Goal: Navigation & Orientation: Find specific page/section

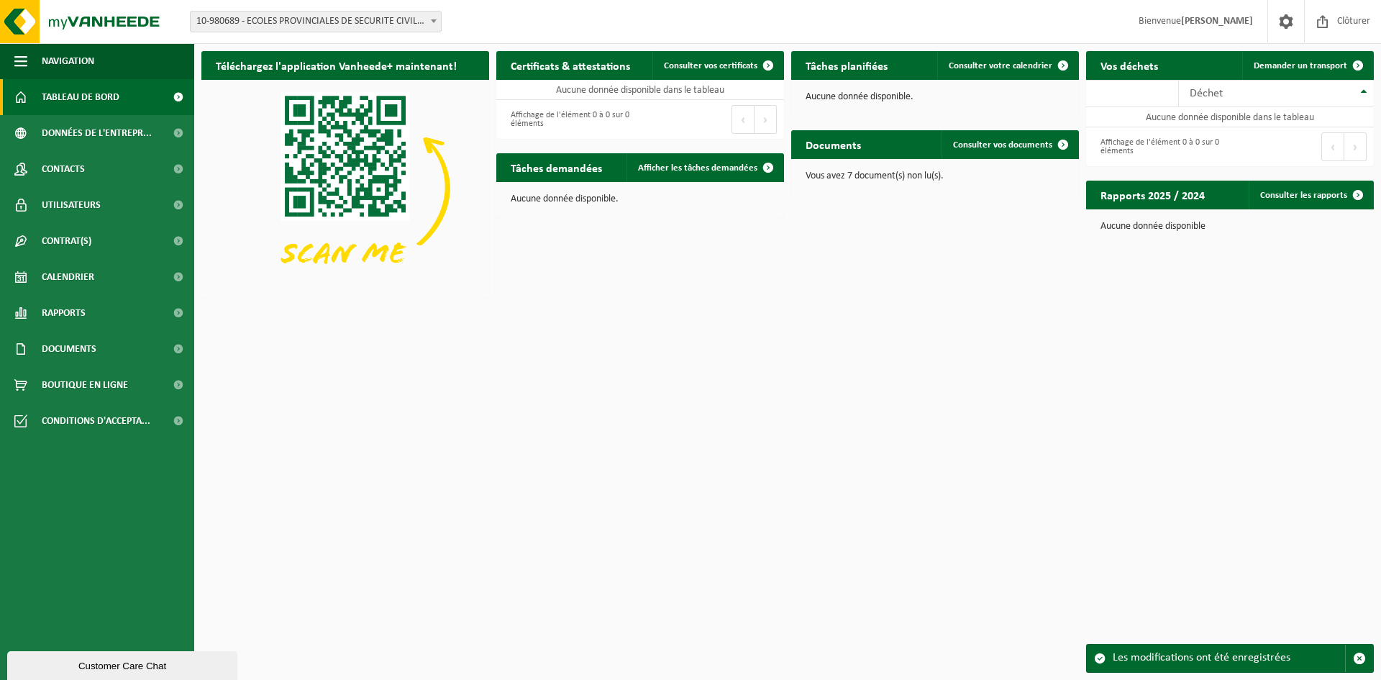
click at [75, 99] on span "Tableau de bord" at bounding box center [81, 97] width 78 height 36
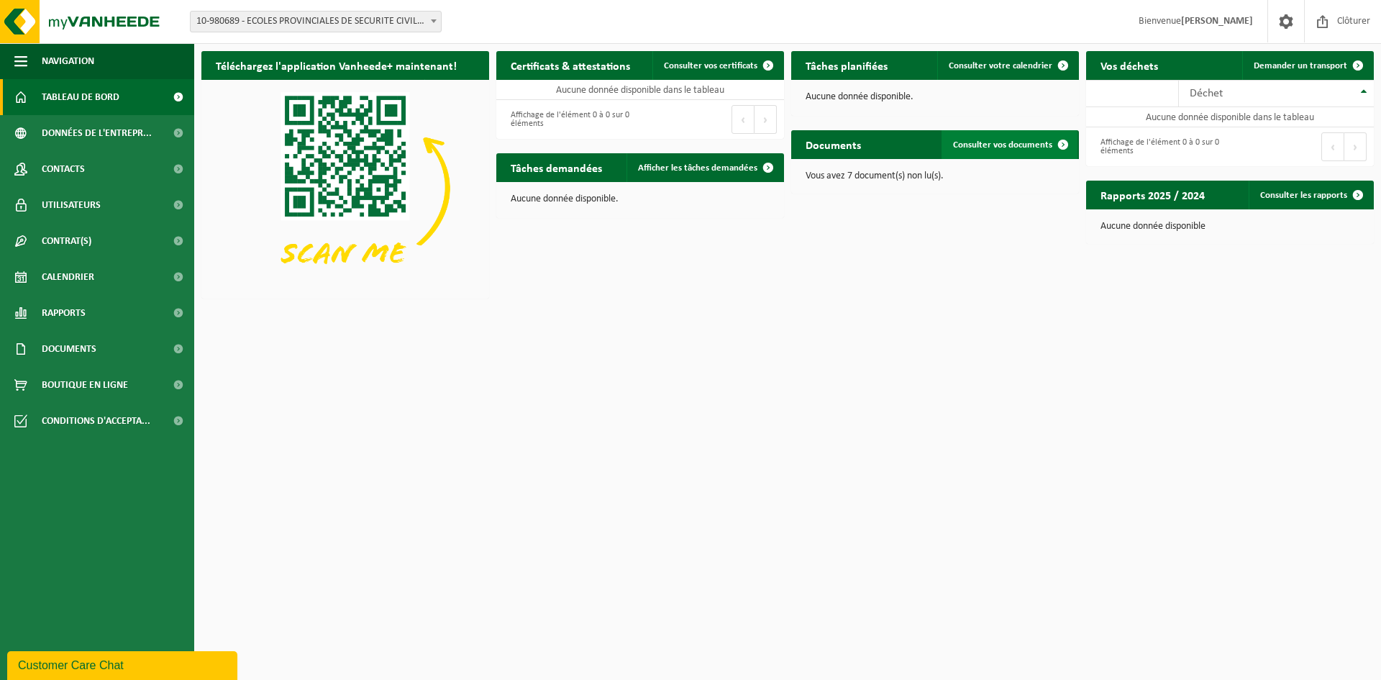
click at [984, 145] on span "Consulter vos documents" at bounding box center [1002, 144] width 99 height 9
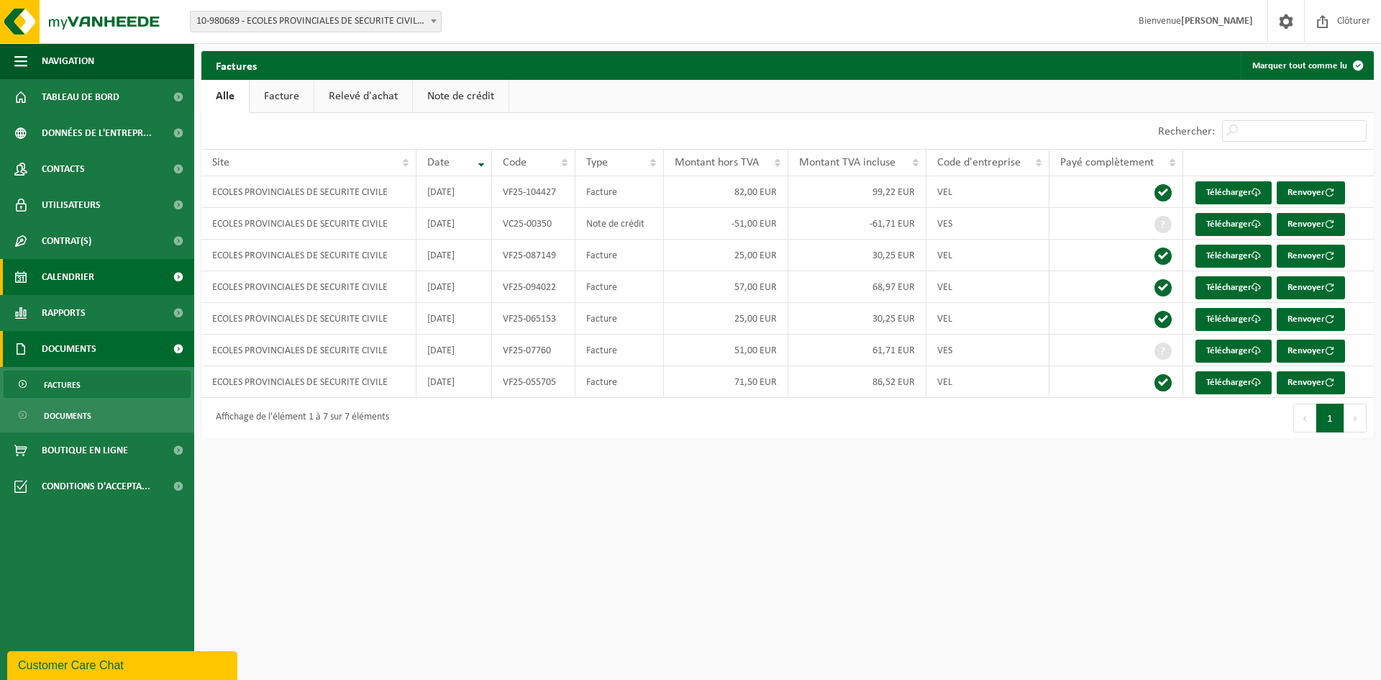
click at [70, 277] on span "Calendrier" at bounding box center [68, 277] width 53 height 36
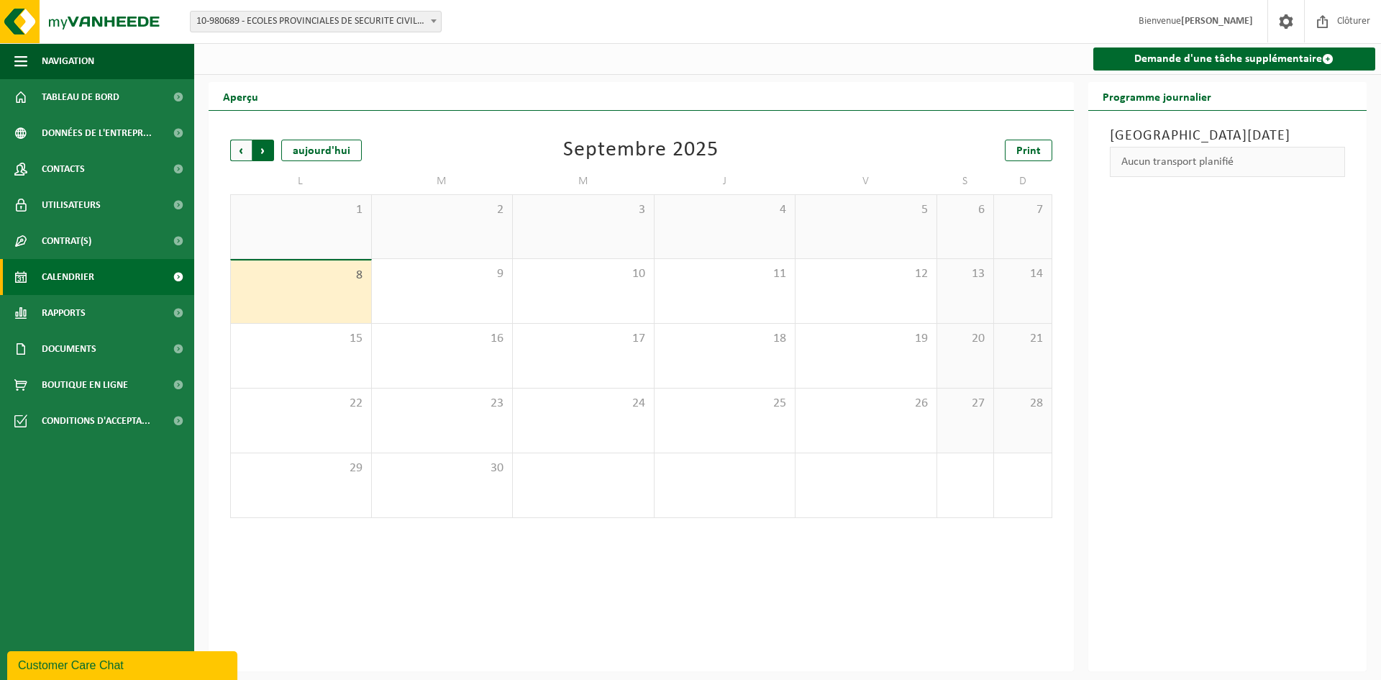
click at [239, 153] on span "Précédent" at bounding box center [241, 151] width 22 height 22
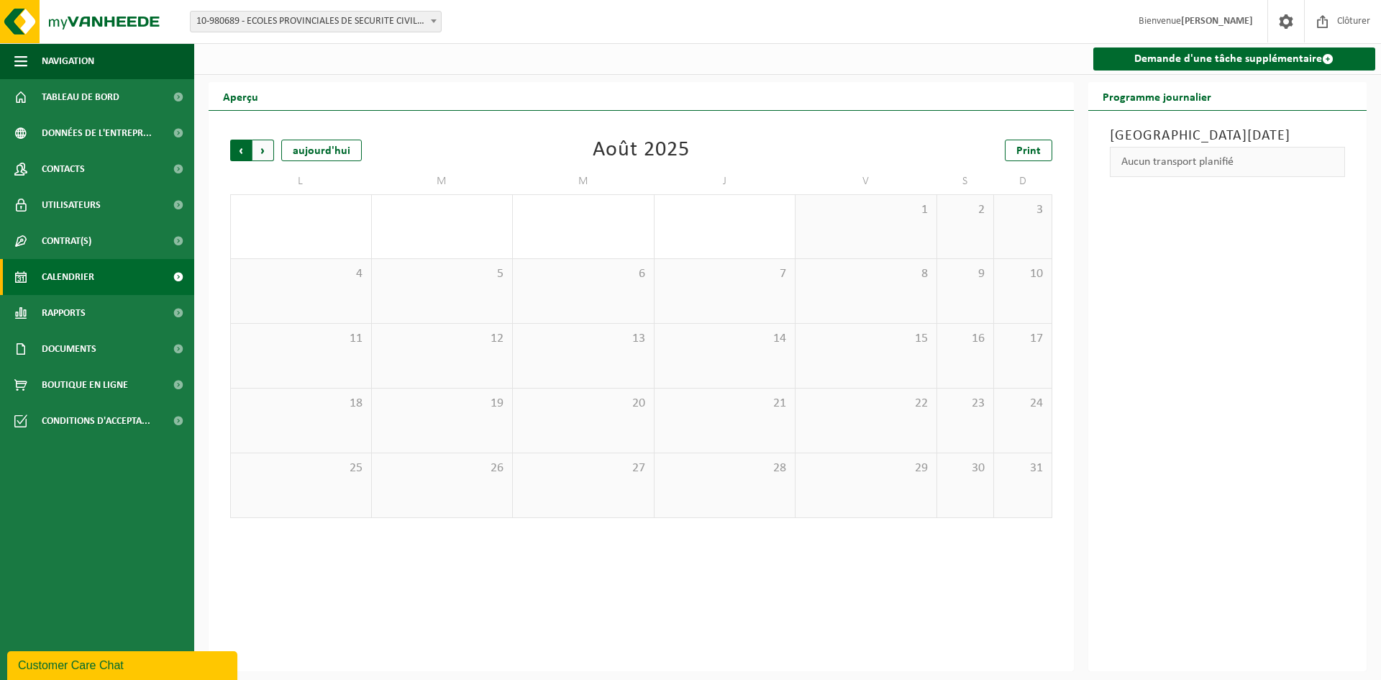
click at [265, 150] on span "Suivant" at bounding box center [263, 151] width 22 height 22
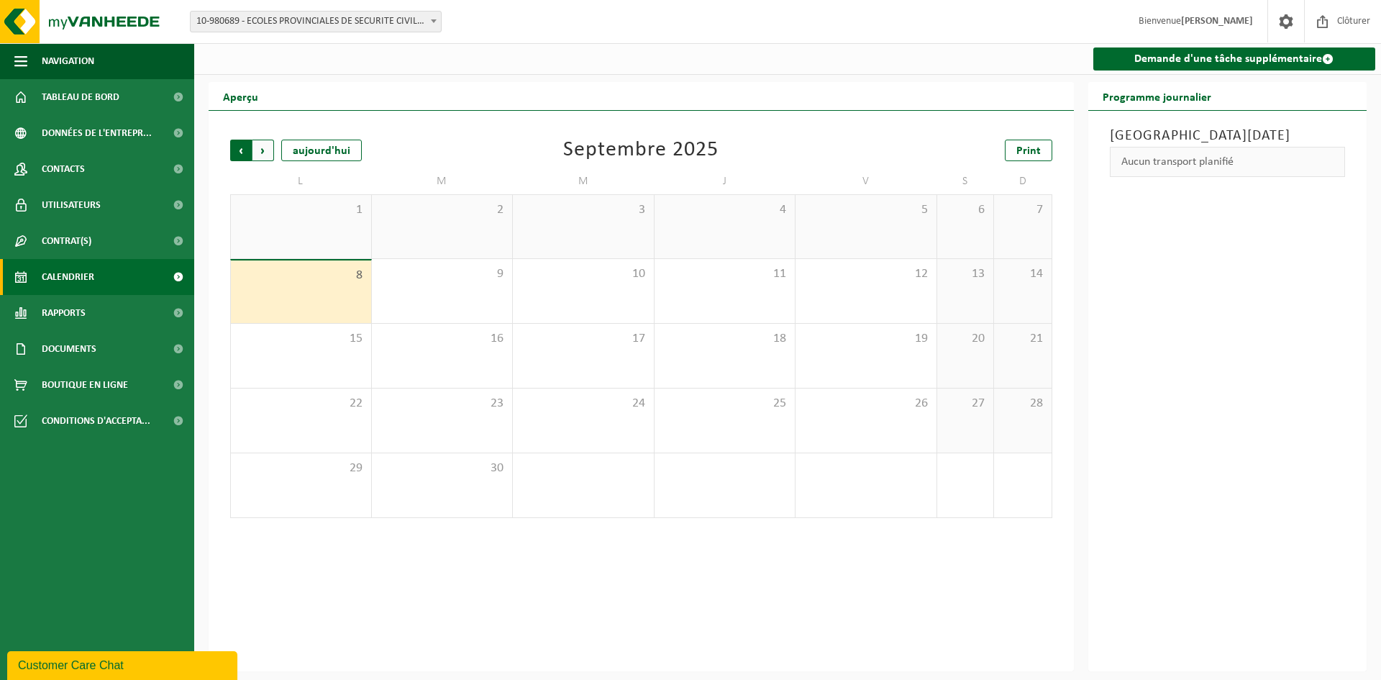
click at [263, 150] on span "Suivant" at bounding box center [263, 151] width 22 height 22
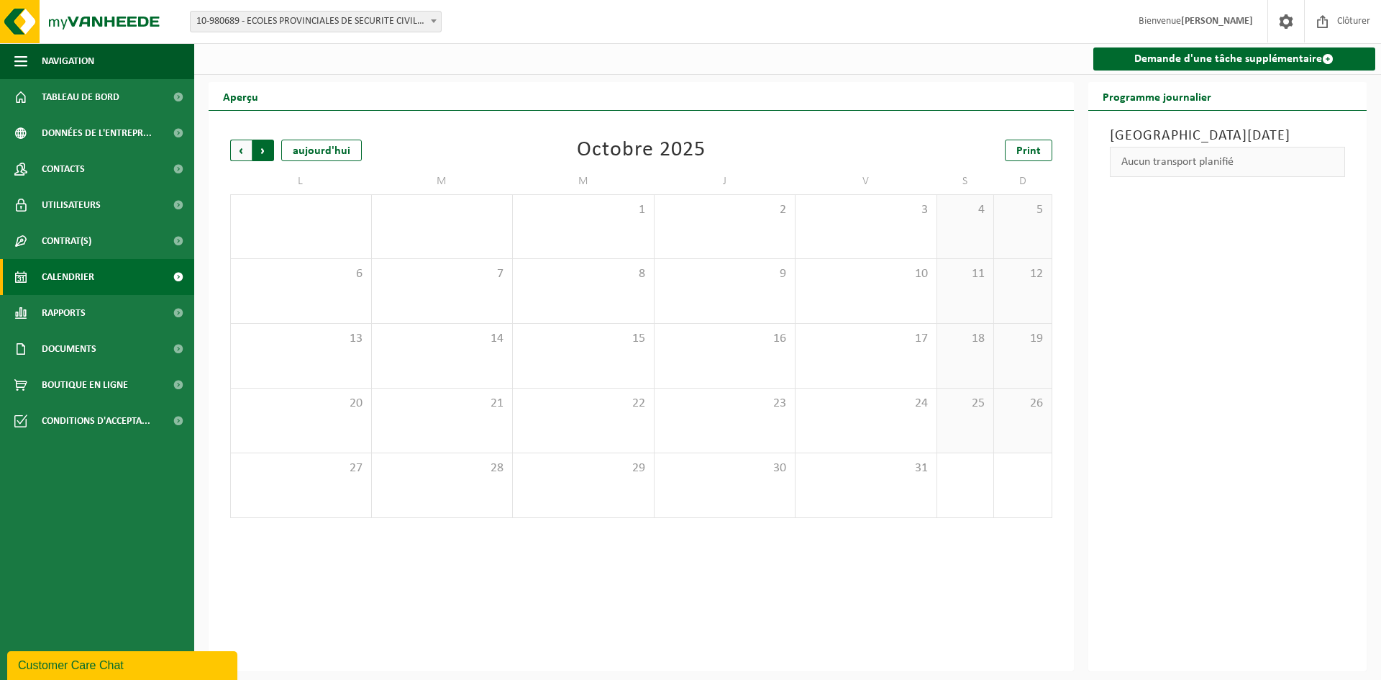
click at [240, 152] on span "Précédent" at bounding box center [241, 151] width 22 height 22
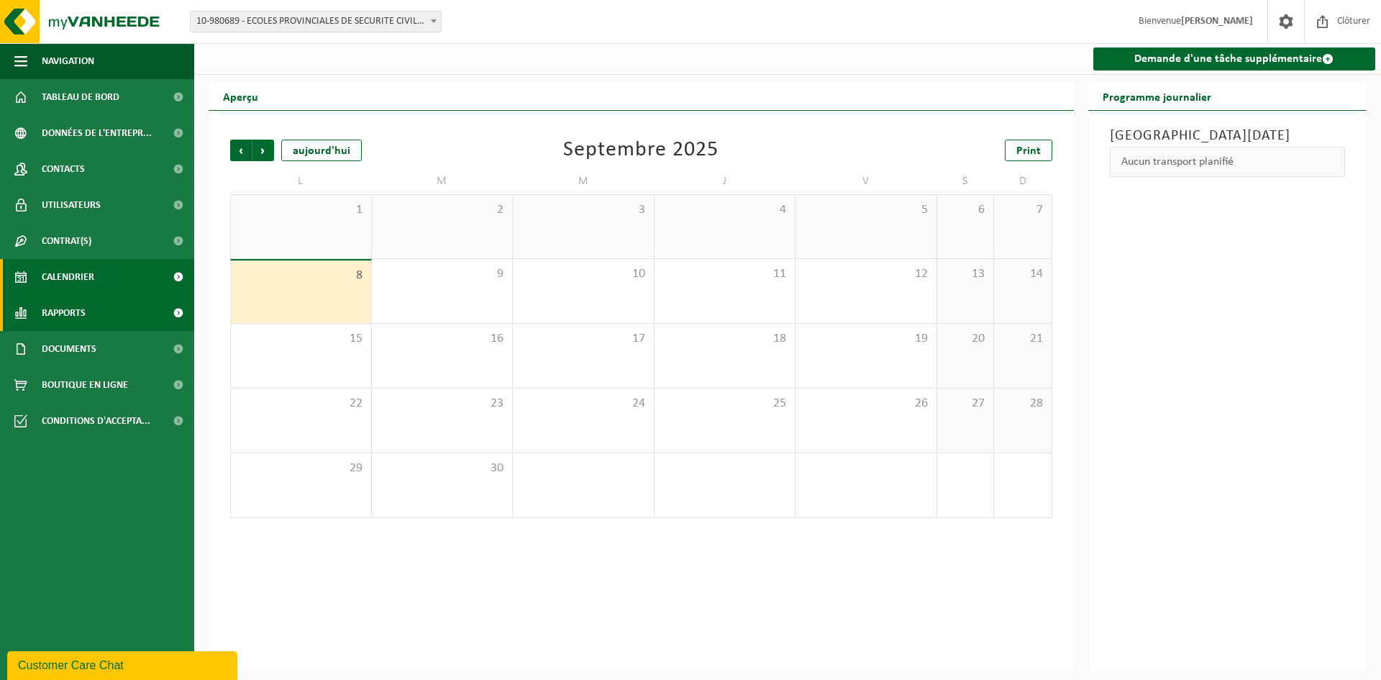
click at [77, 311] on span "Rapports" at bounding box center [64, 313] width 44 height 36
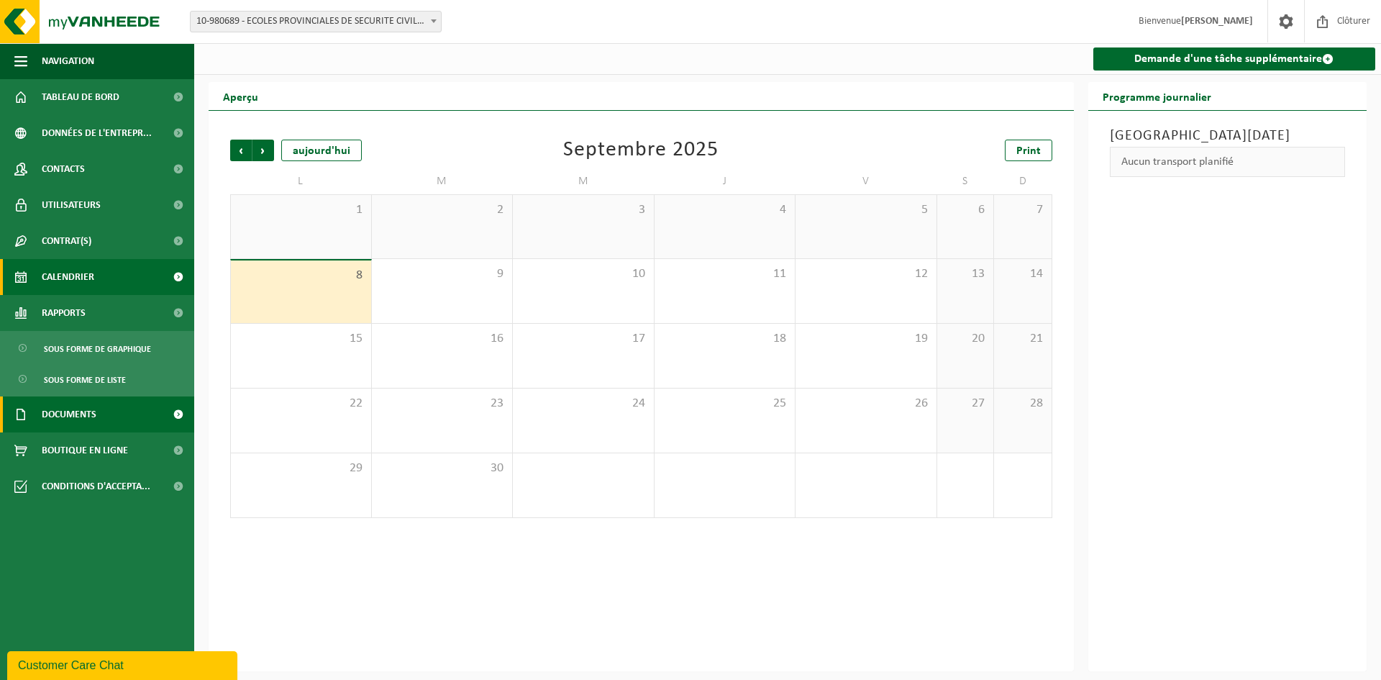
click at [67, 410] on span "Documents" at bounding box center [69, 414] width 55 height 36
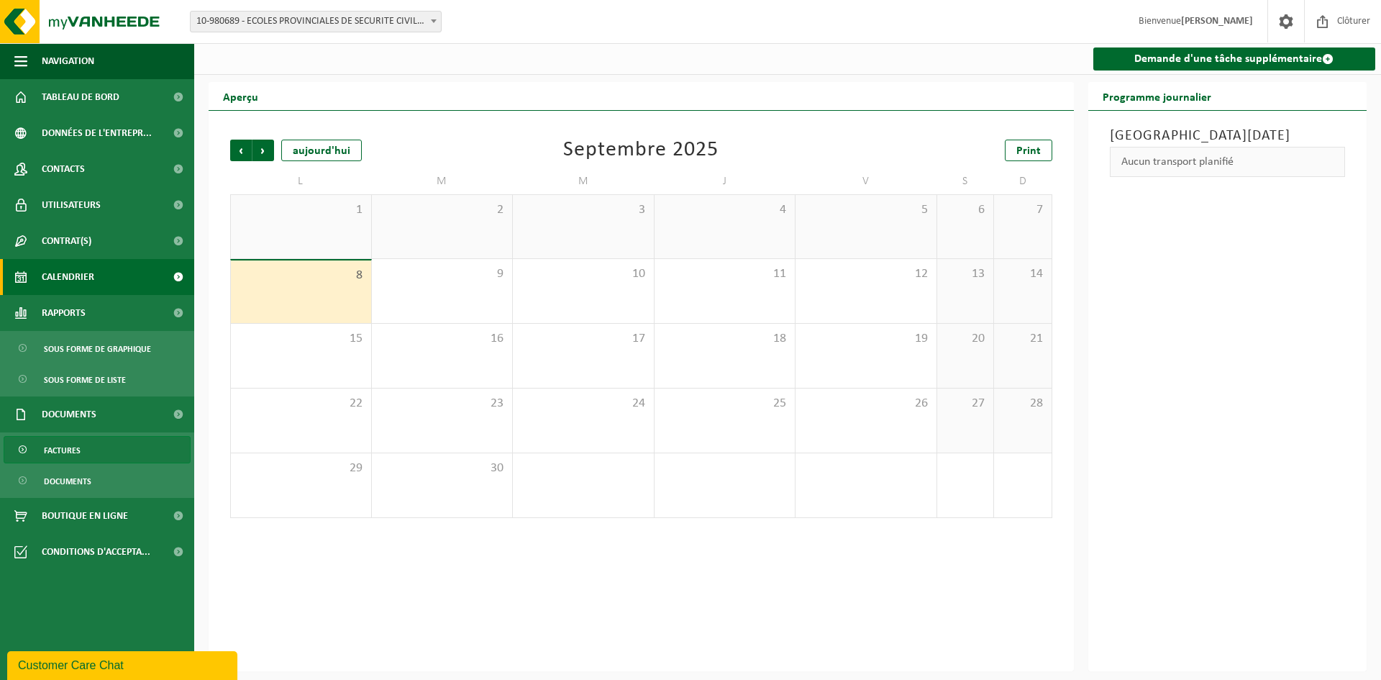
click at [61, 450] on span "Factures" at bounding box center [62, 450] width 37 height 27
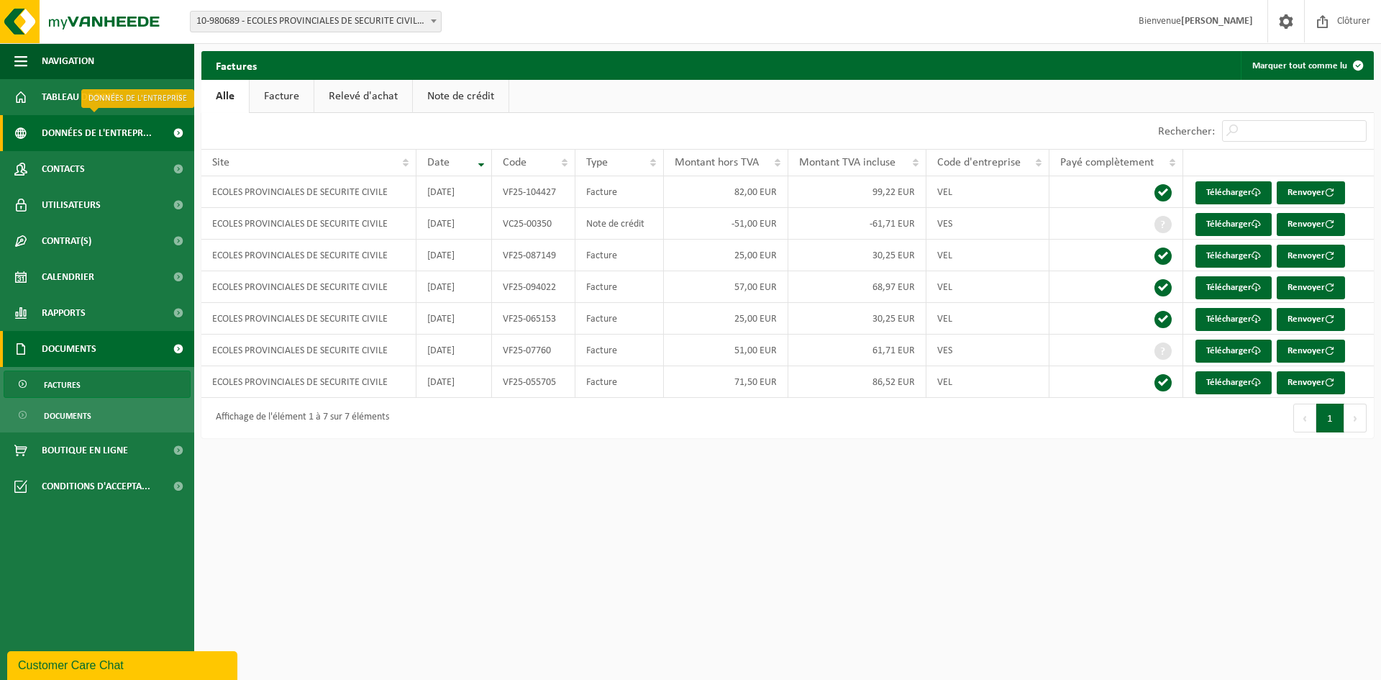
click at [76, 135] on span "Données de l'entrepr..." at bounding box center [97, 133] width 110 height 36
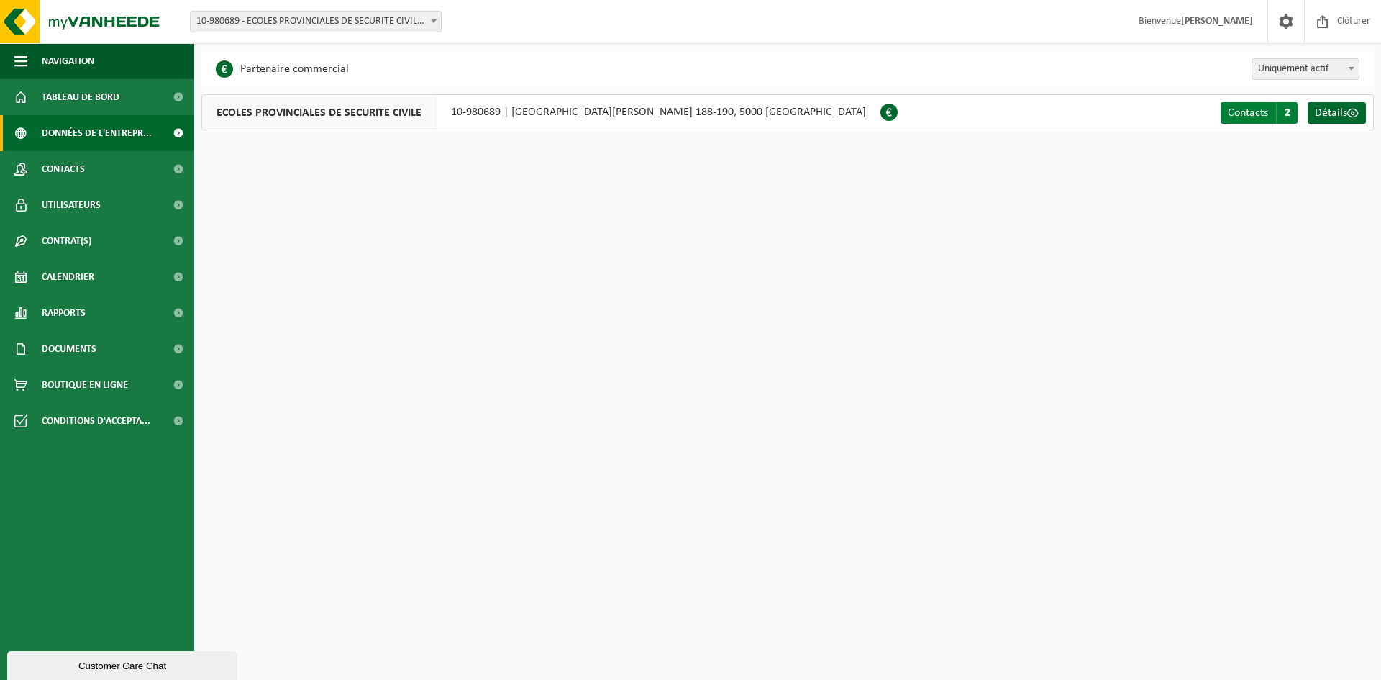
click at [1249, 115] on span "Contacts" at bounding box center [1248, 113] width 40 height 12
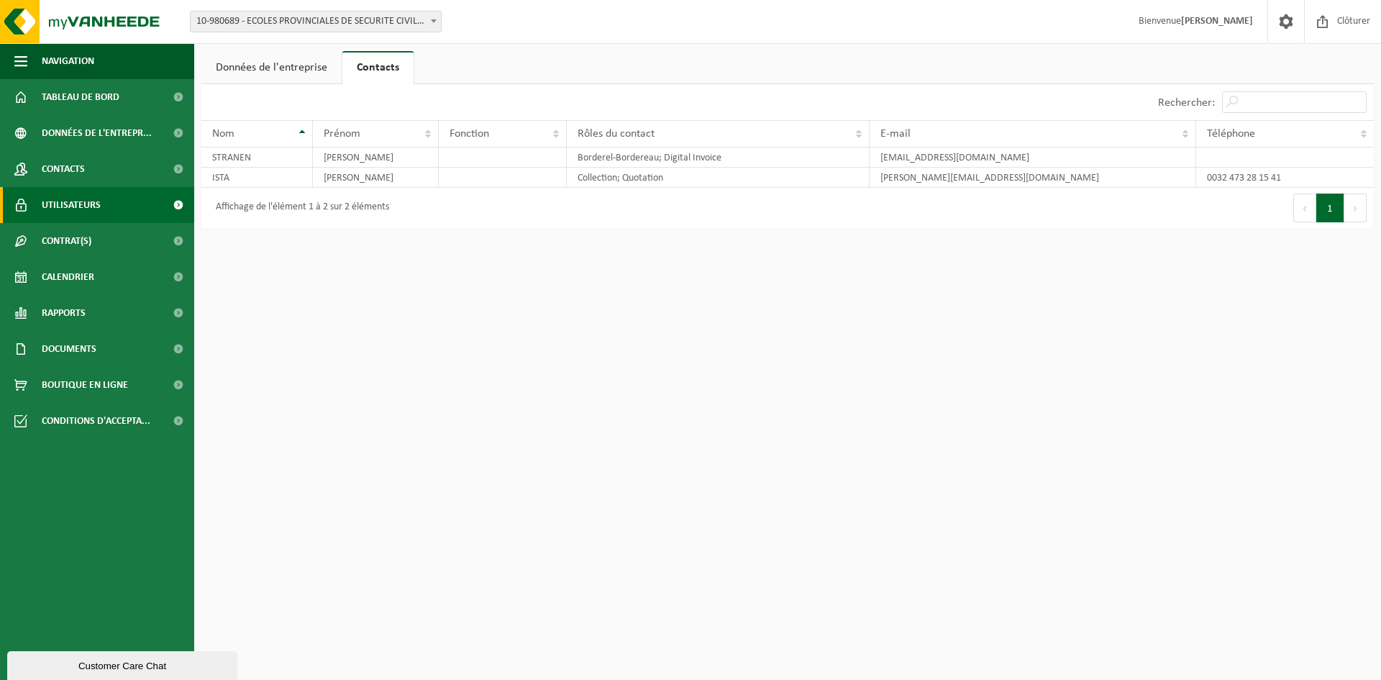
click at [65, 204] on span "Utilisateurs" at bounding box center [71, 205] width 59 height 36
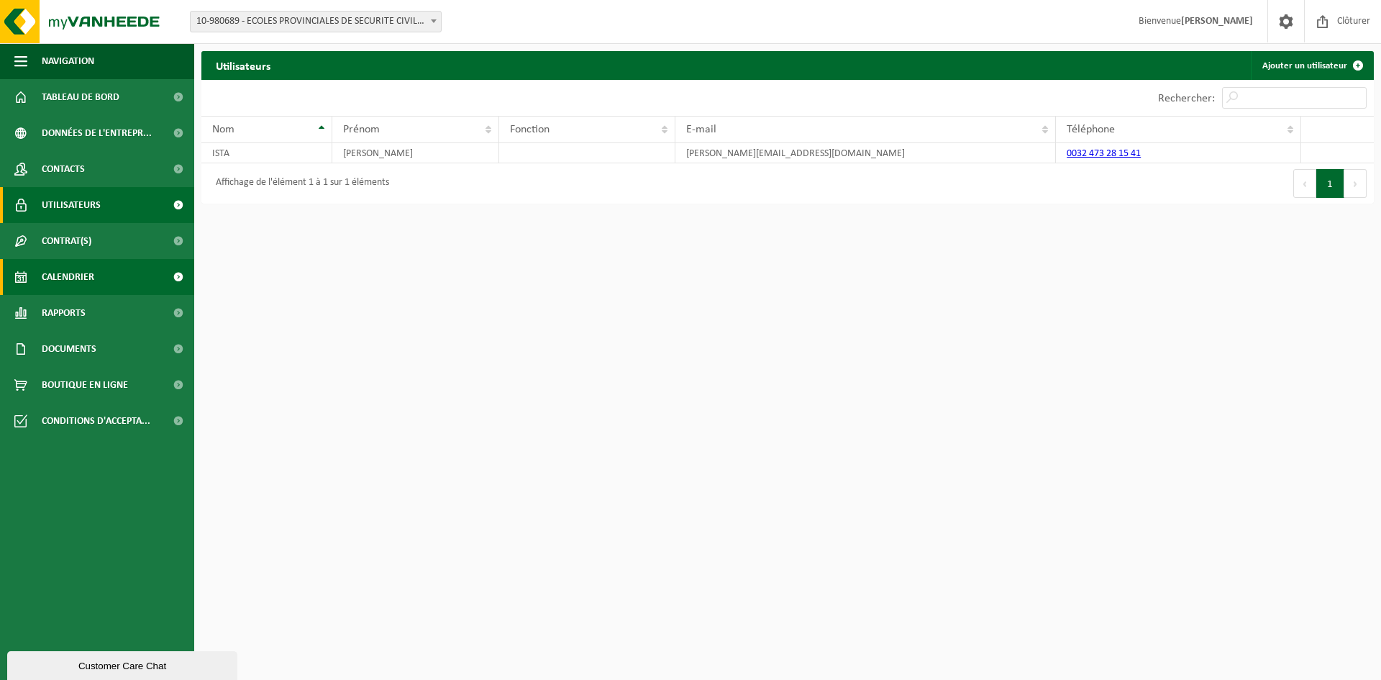
click at [63, 276] on span "Calendrier" at bounding box center [68, 277] width 53 height 36
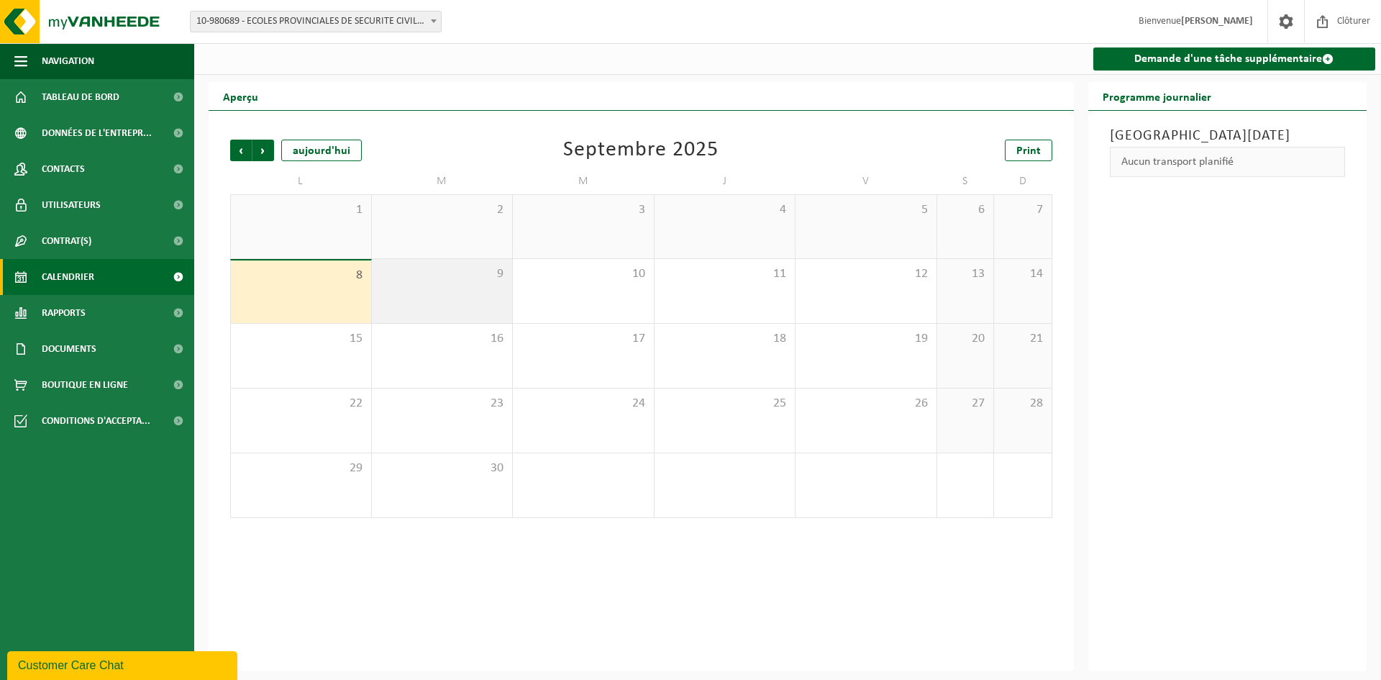
click at [483, 286] on div "9" at bounding box center [442, 291] width 141 height 64
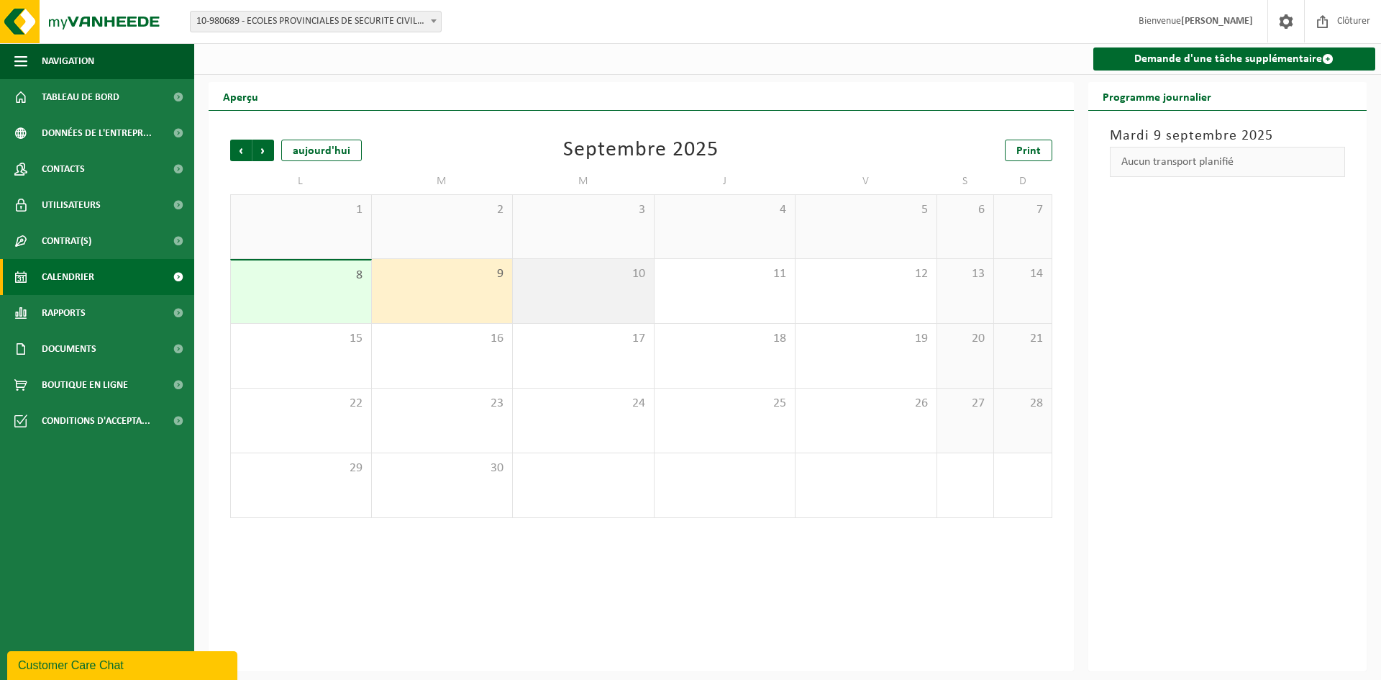
click at [616, 288] on div "10" at bounding box center [583, 291] width 141 height 64
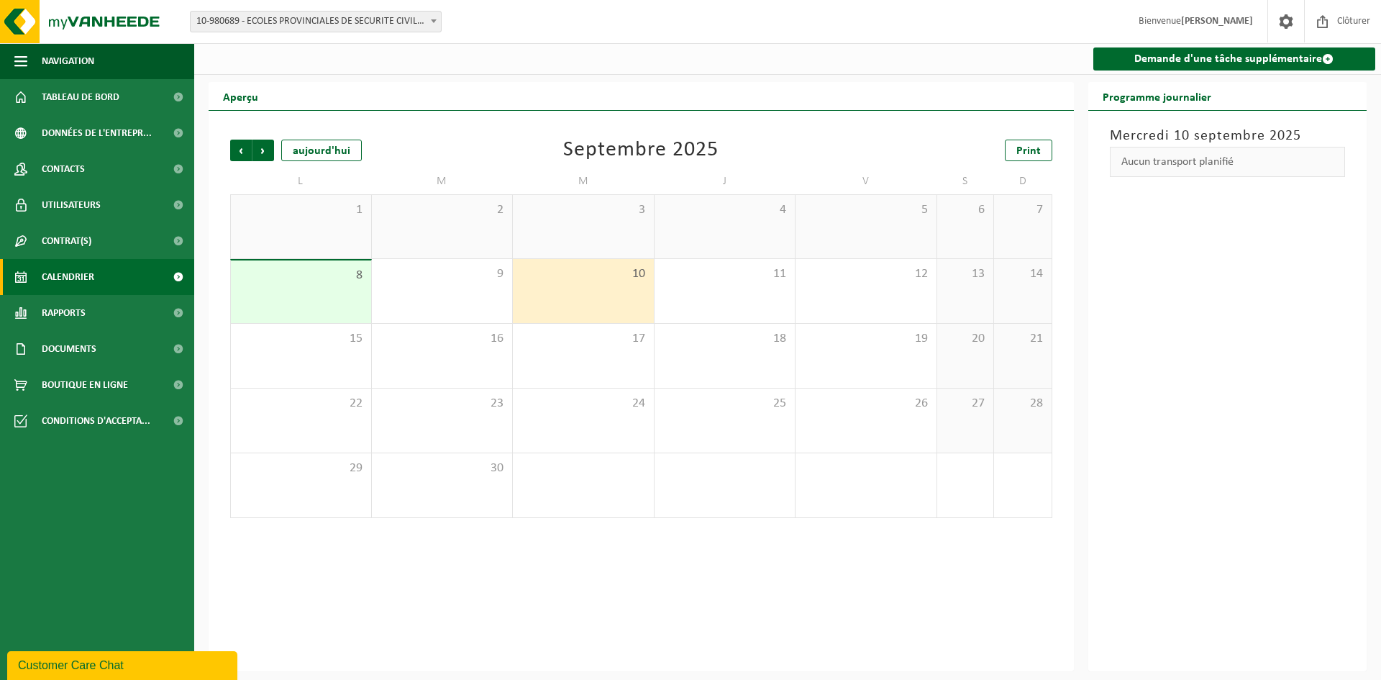
click at [319, 295] on div "8" at bounding box center [301, 291] width 140 height 63
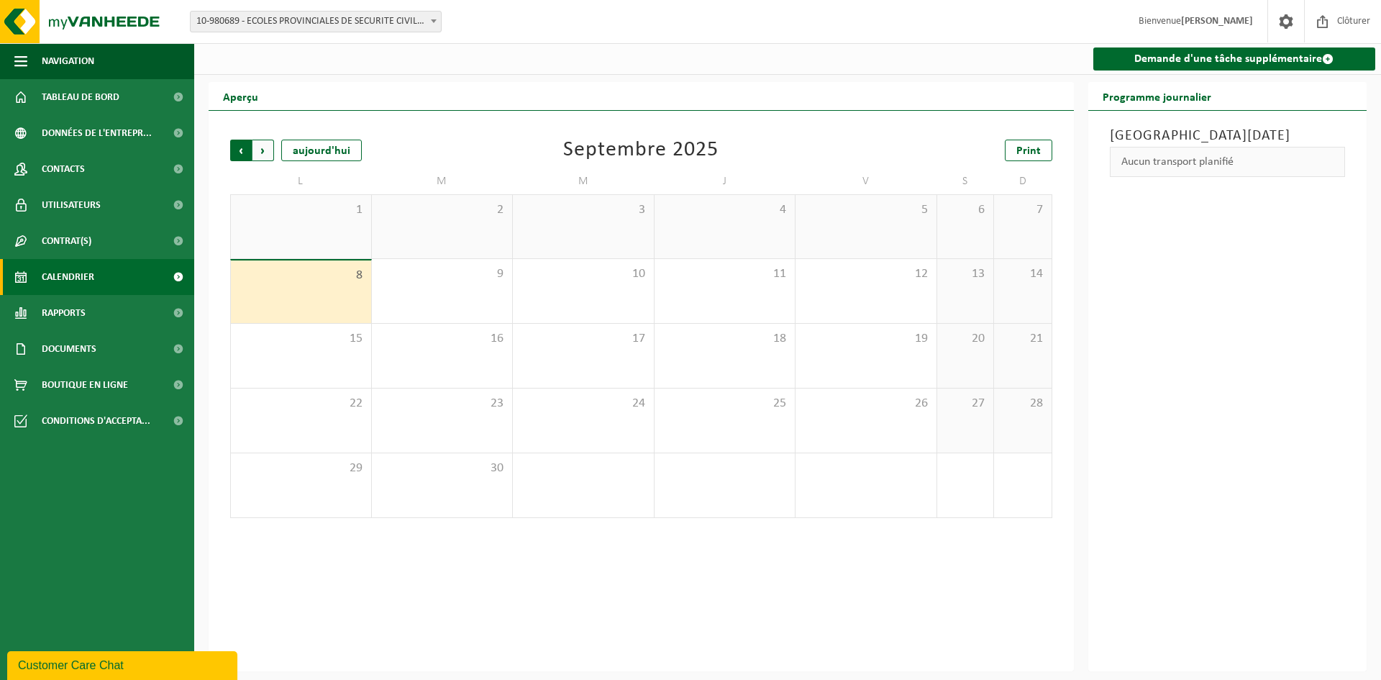
click at [266, 153] on span "Suivant" at bounding box center [263, 151] width 22 height 22
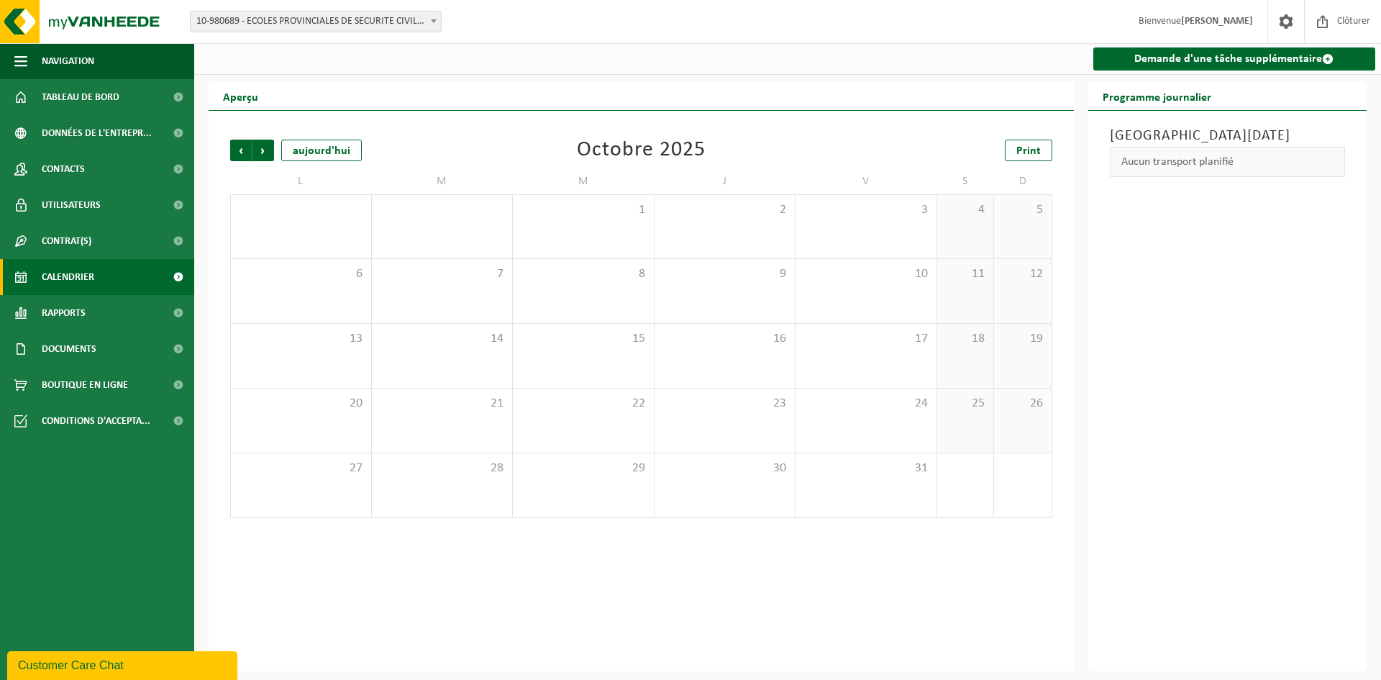
click at [1309, 164] on div "Aucun transport planifié" at bounding box center [1228, 162] width 236 height 30
click at [88, 96] on span "Tableau de bord" at bounding box center [81, 97] width 78 height 36
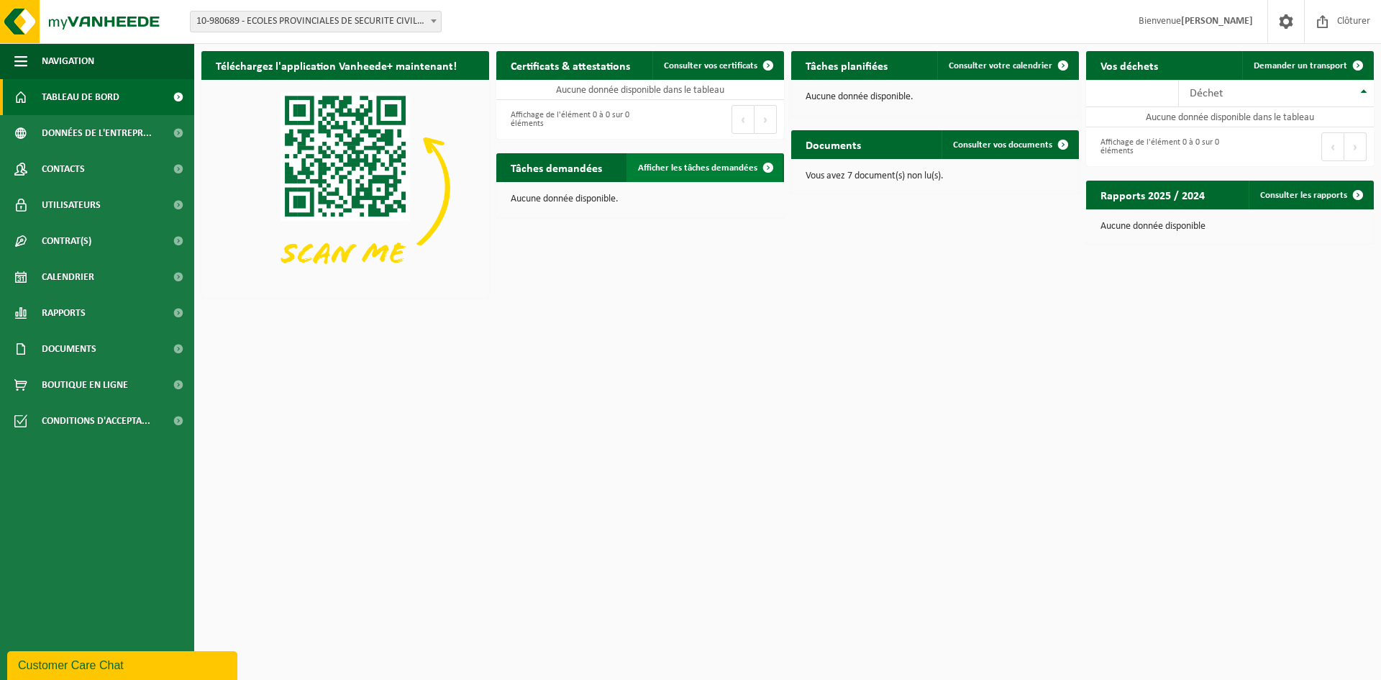
click at [717, 168] on span "Afficher les tâches demandées" at bounding box center [697, 167] width 119 height 9
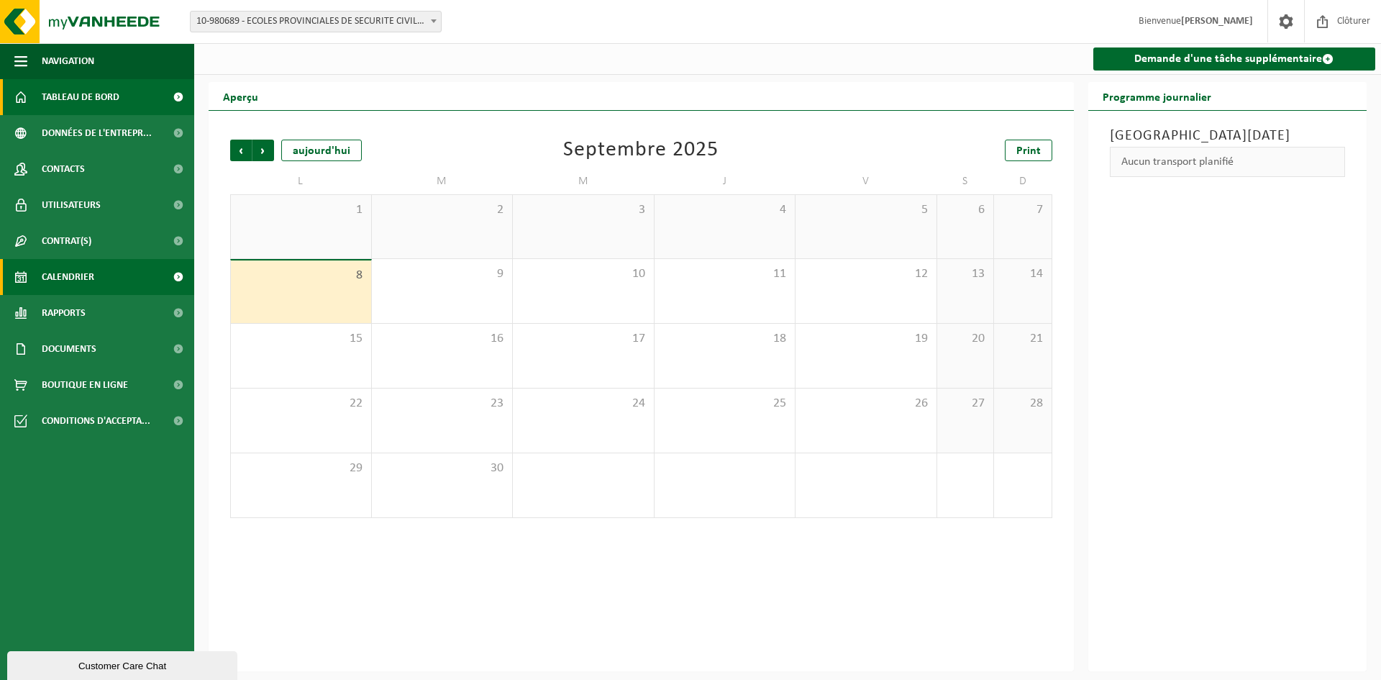
click at [81, 95] on span "Tableau de bord" at bounding box center [81, 97] width 78 height 36
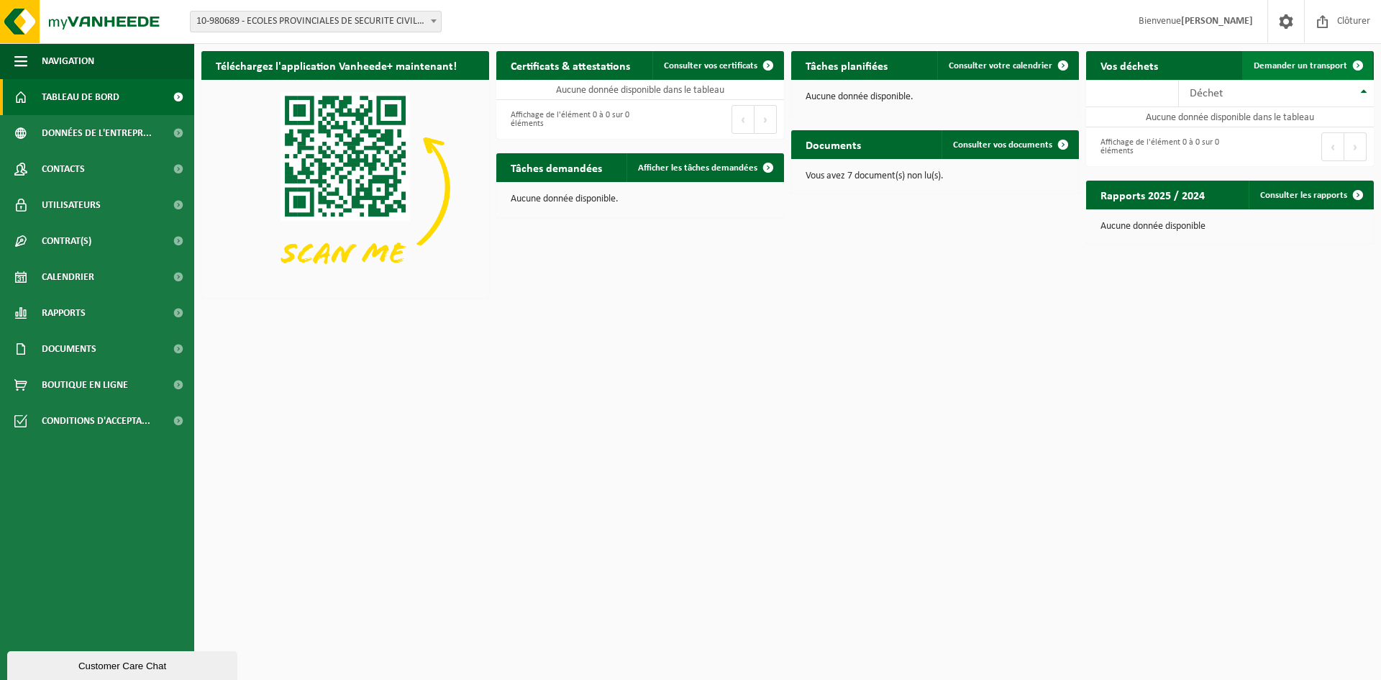
click at [1293, 60] on link "Demander un transport" at bounding box center [1307, 65] width 130 height 29
